Goal: Browse casually

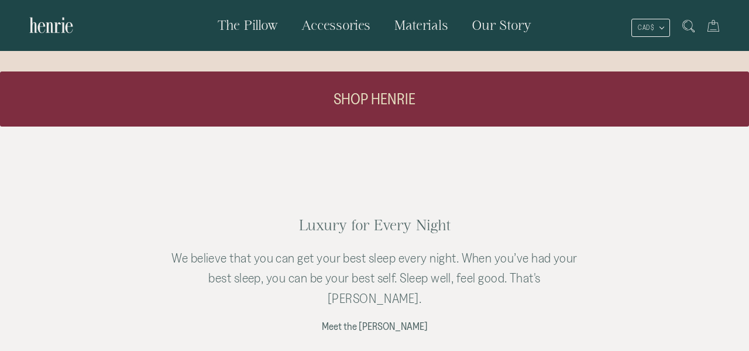
scroll to position [1311, 0]
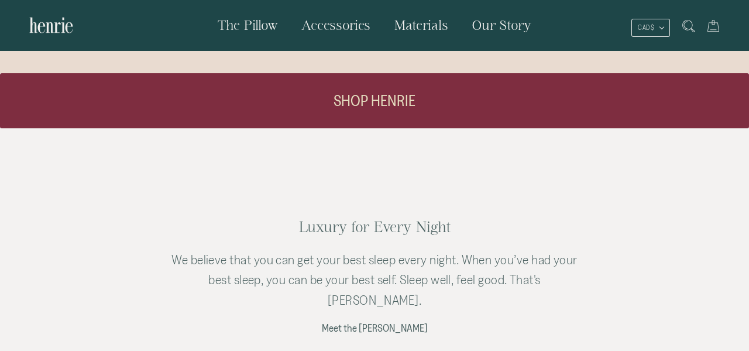
click at [359, 104] on link "SHOP HENRIE" at bounding box center [374, 100] width 749 height 55
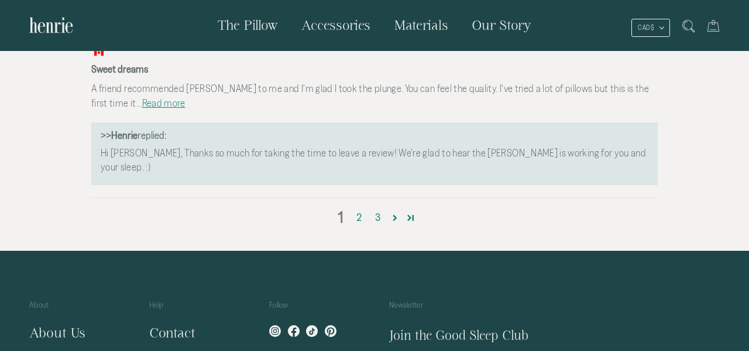
scroll to position [4065, 0]
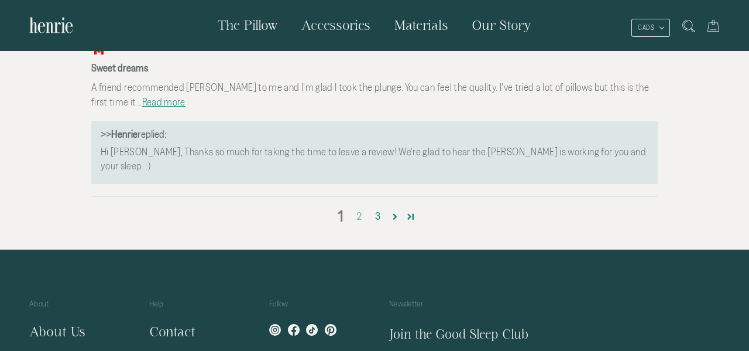
click at [359, 208] on link "2" at bounding box center [359, 215] width 19 height 15
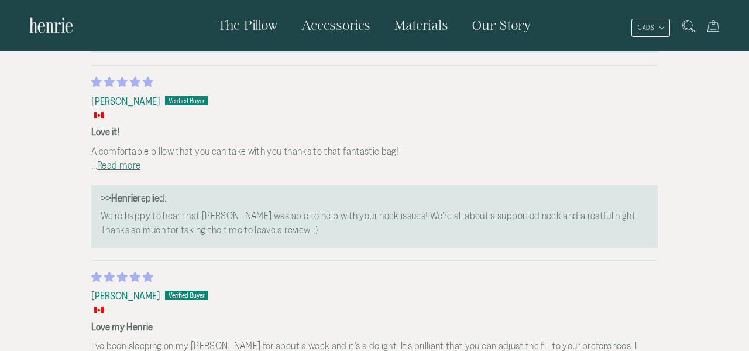
scroll to position [3641, 0]
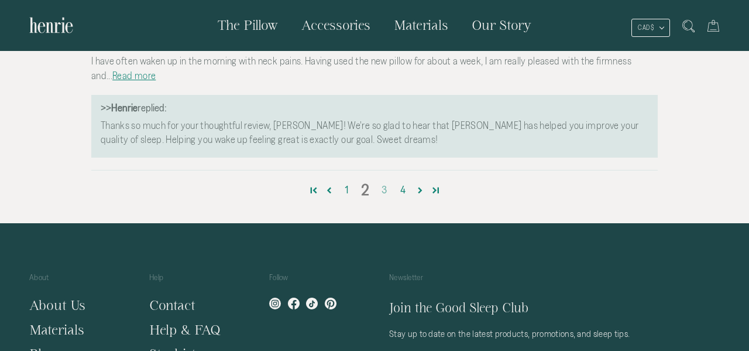
click at [382, 182] on link "3" at bounding box center [384, 189] width 19 height 15
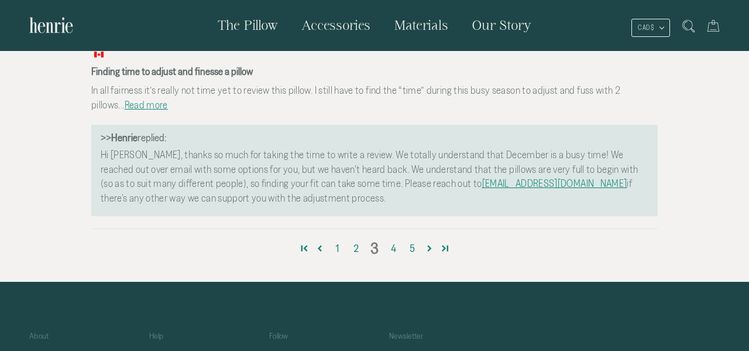
scroll to position [4078, 0]
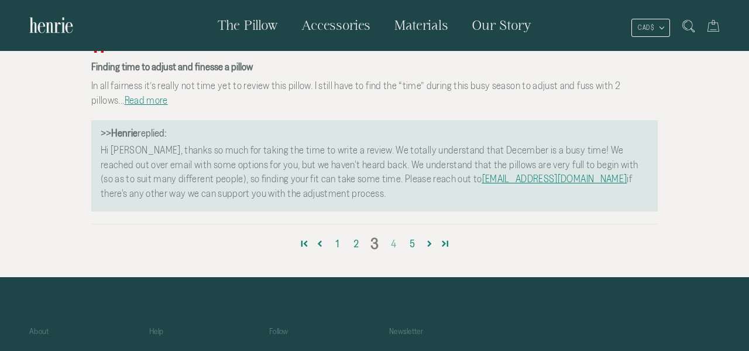
click at [394, 236] on link "4" at bounding box center [393, 243] width 19 height 15
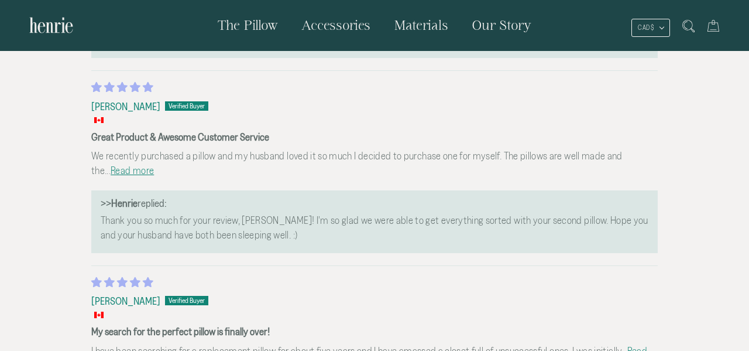
scroll to position [3475, 0]
